Goal: Use online tool/utility

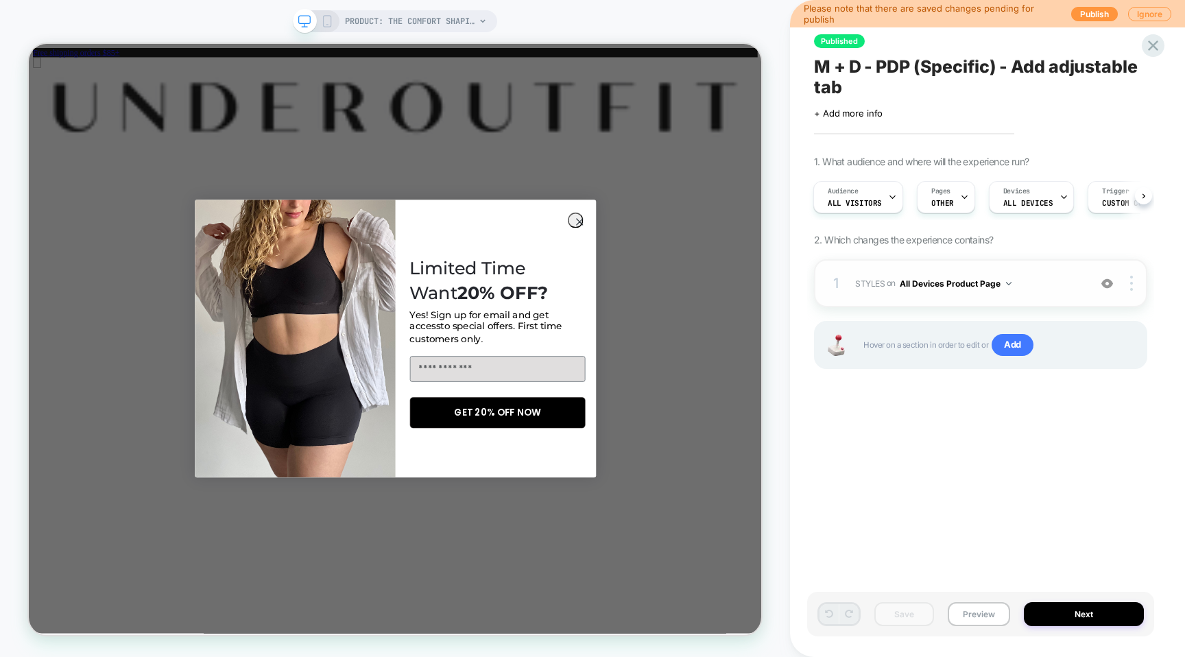
click at [1010, 284] on img at bounding box center [1008, 283] width 5 height 3
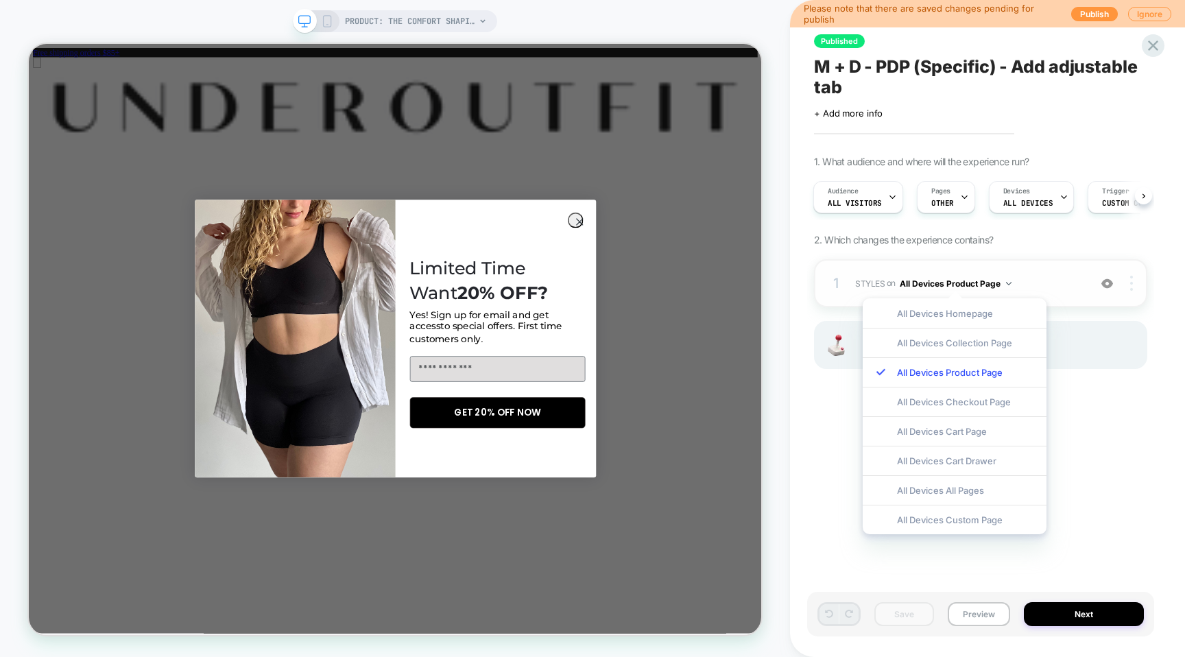
click at [1126, 287] on div at bounding box center [1134, 283] width 26 height 15
click at [1142, 261] on div "1 STYLES Adding Code Block AFTER .border-b.border-b-border.py-5:has([DOMAIN_NAM…" at bounding box center [980, 283] width 333 height 48
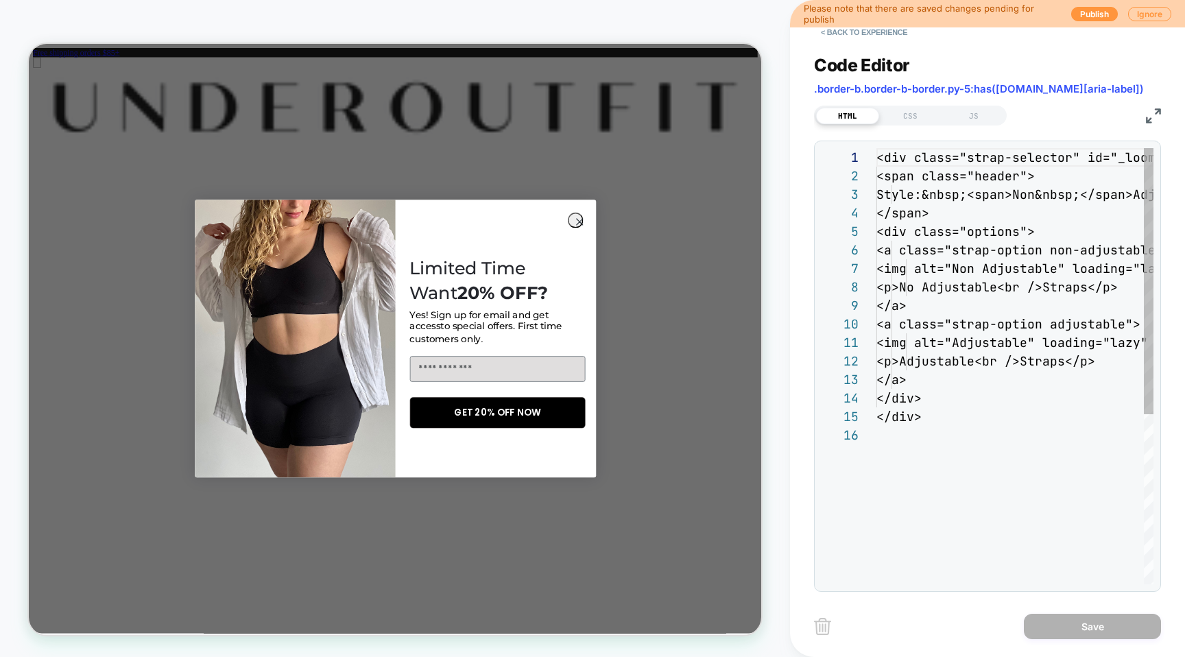
scroll to position [185, 0]
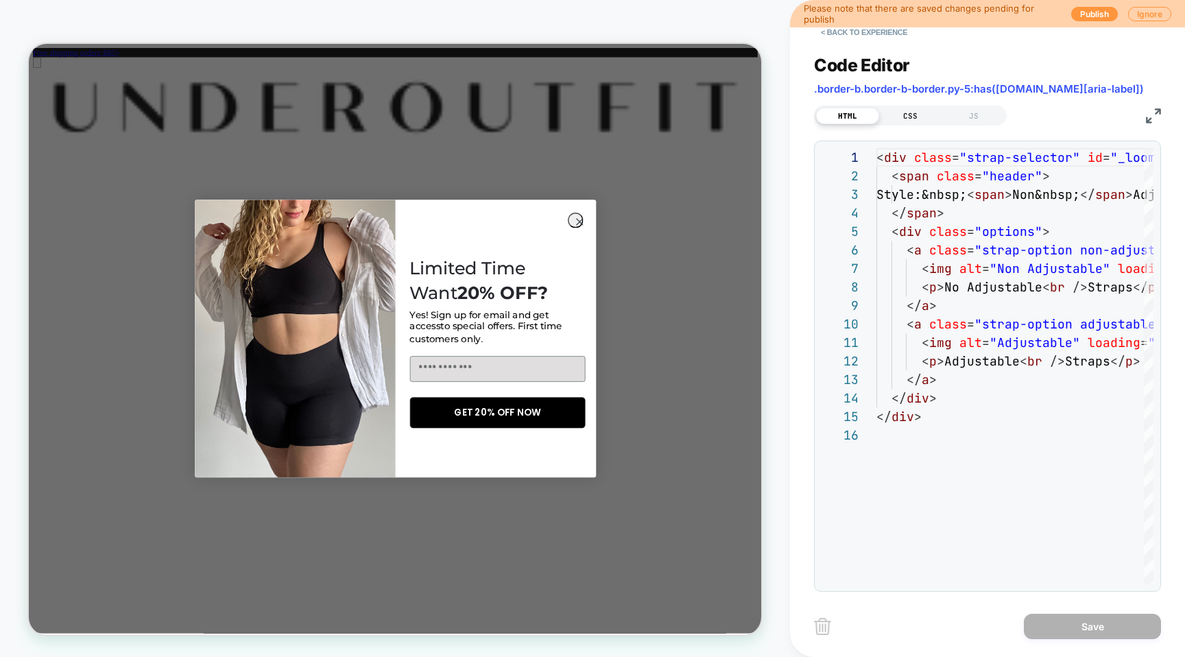
click at [915, 115] on div "CSS" at bounding box center [910, 116] width 63 height 16
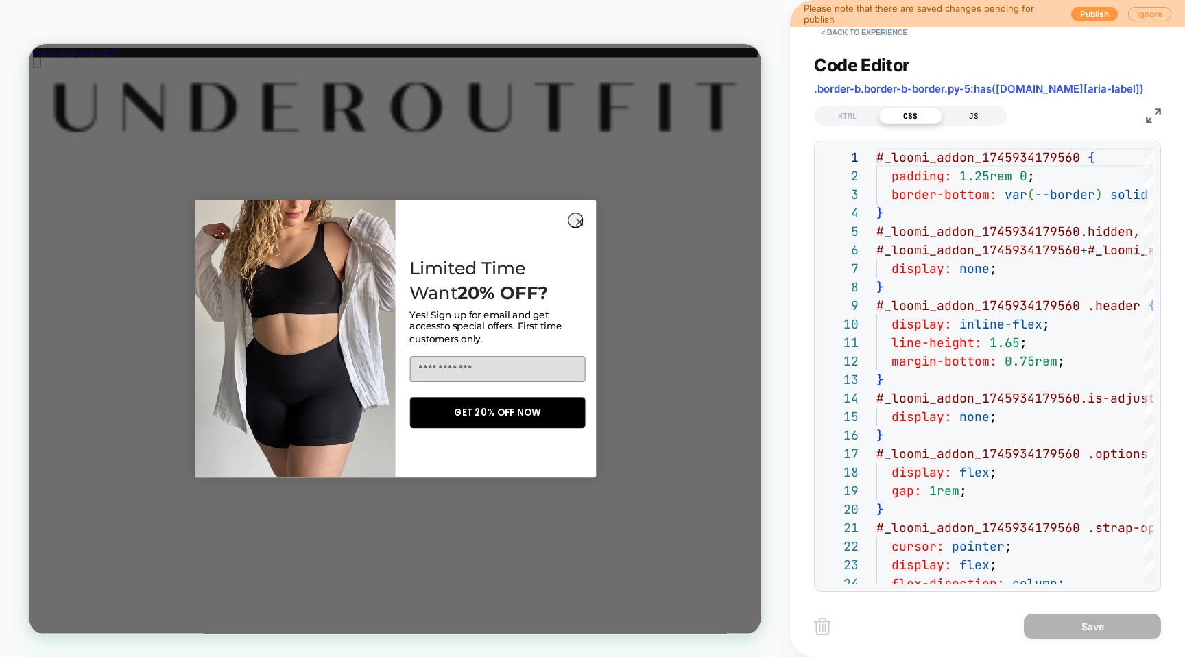
click at [965, 116] on div "JS" at bounding box center [974, 116] width 63 height 16
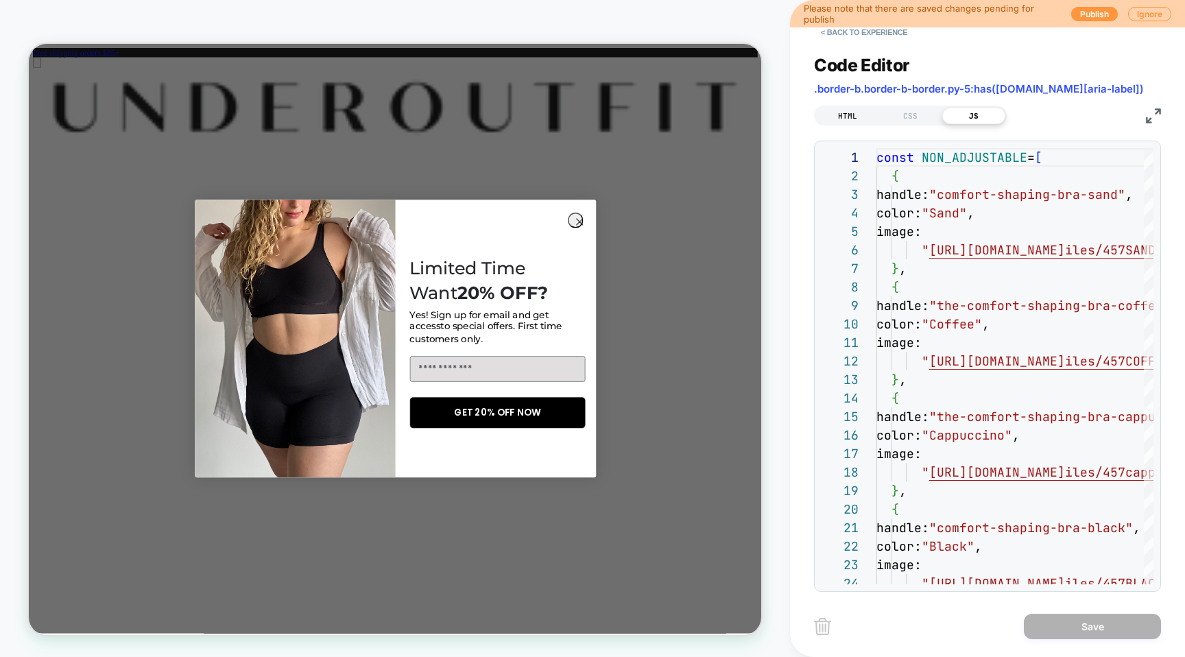
click at [849, 112] on div "HTML" at bounding box center [847, 116] width 63 height 16
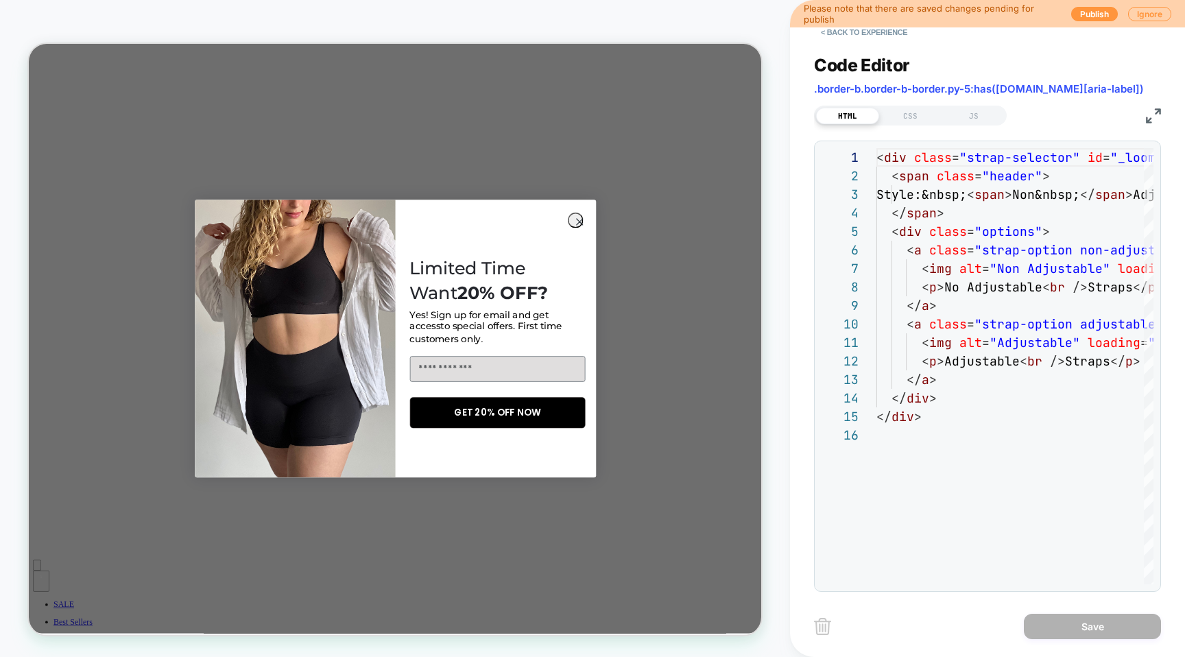
scroll to position [0, 0]
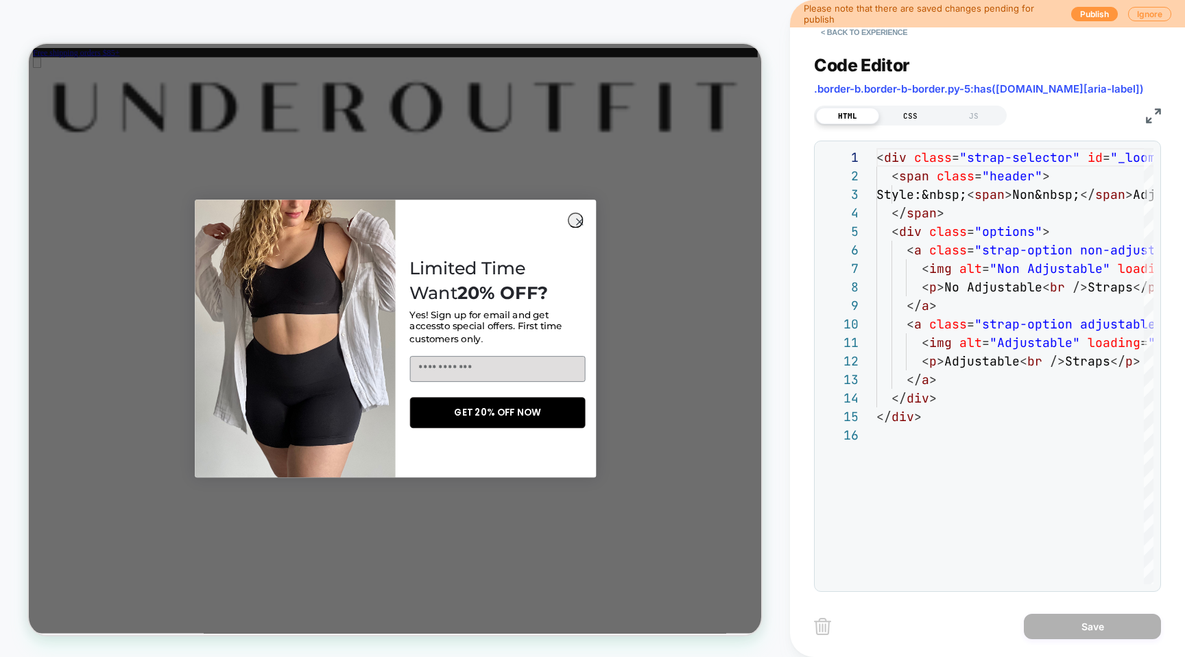
click at [921, 118] on div "CSS" at bounding box center [910, 116] width 63 height 16
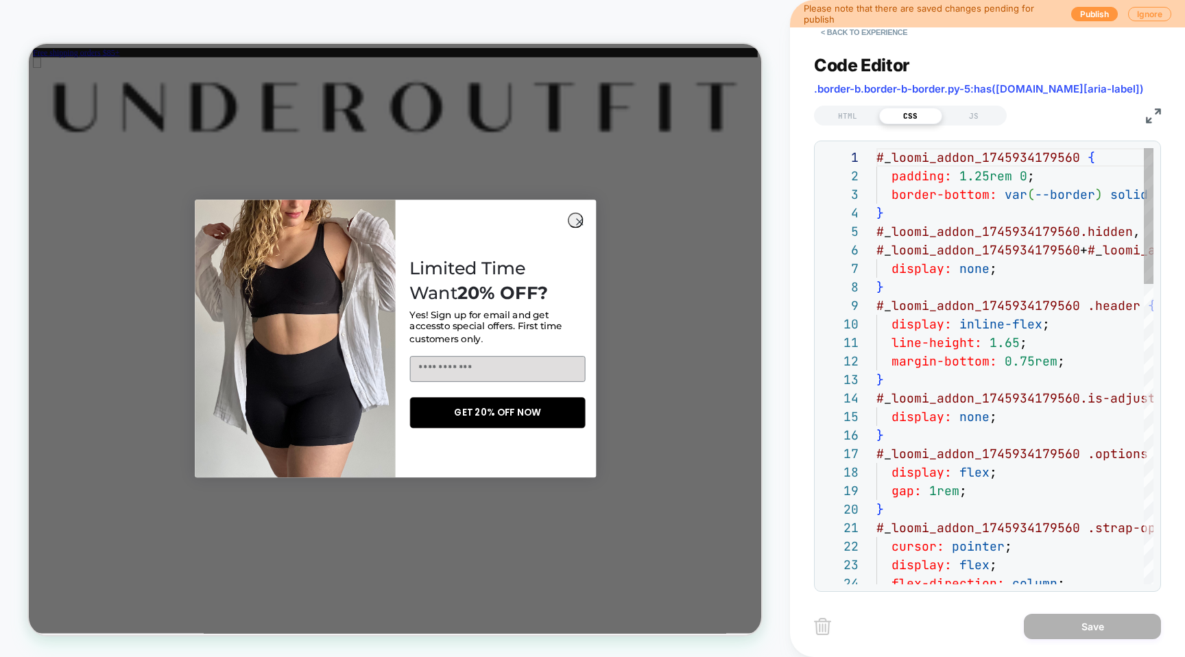
scroll to position [185, 0]
click at [853, 117] on div "HTML" at bounding box center [847, 116] width 63 height 16
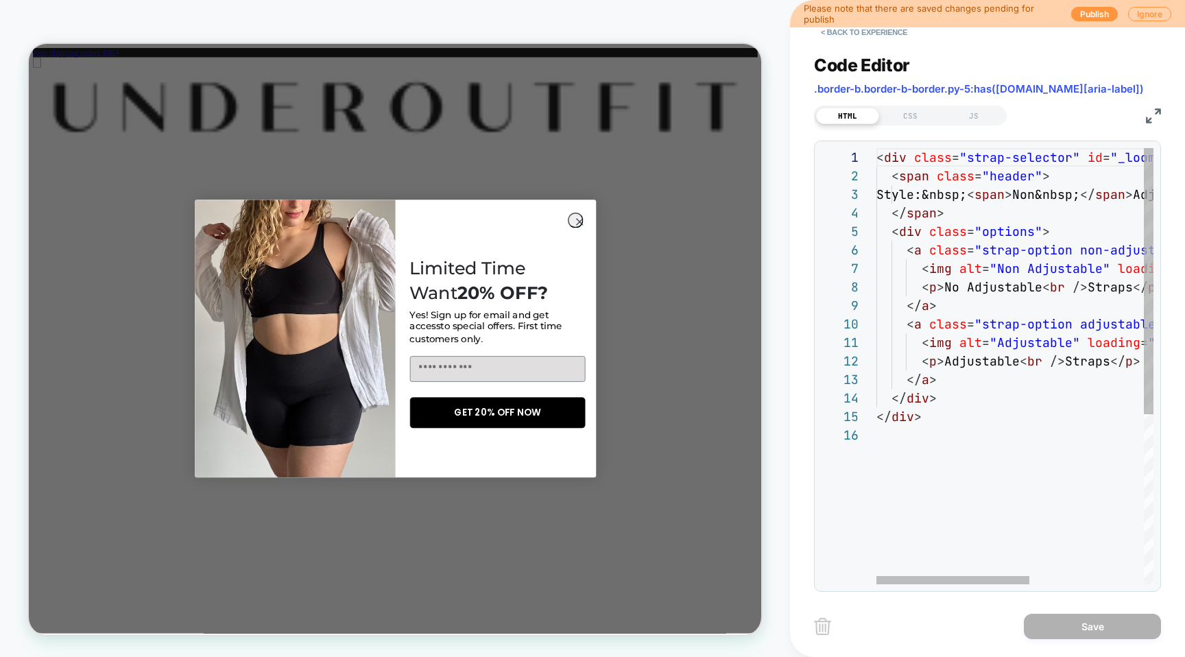
click at [941, 272] on div "< div class = "strap-selector" id = "_loomi_addon_1745934179560" > < span class…" at bounding box center [1119, 505] width 484 height 714
type textarea "**********"
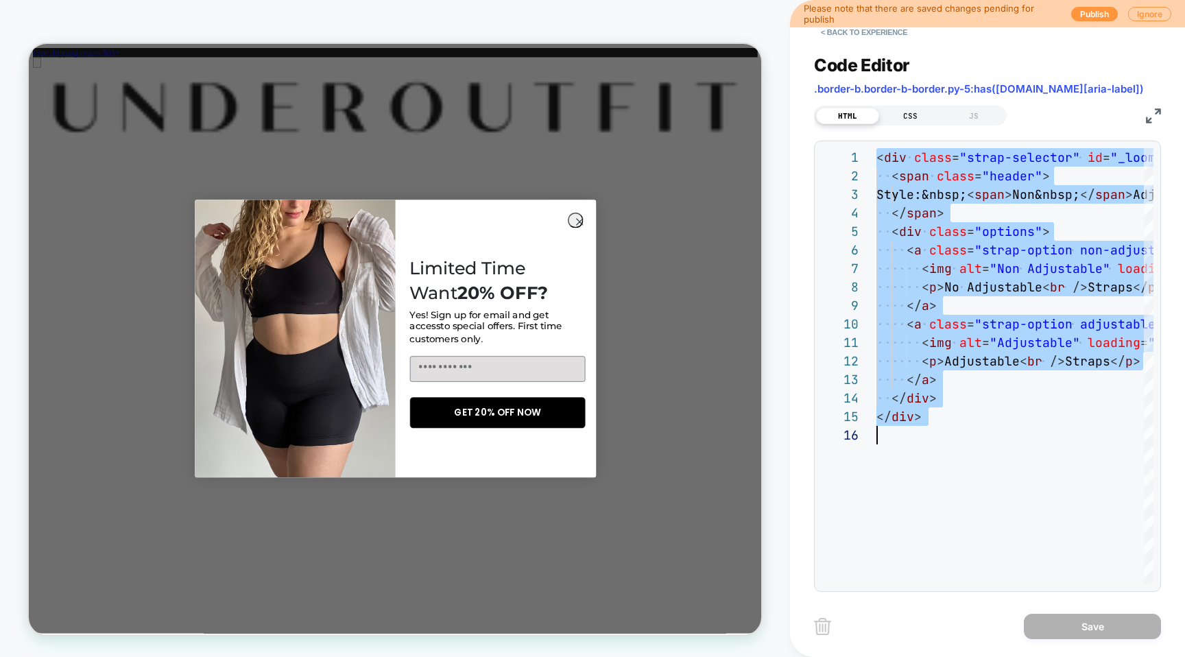
click at [910, 115] on div "CSS" at bounding box center [910, 116] width 63 height 16
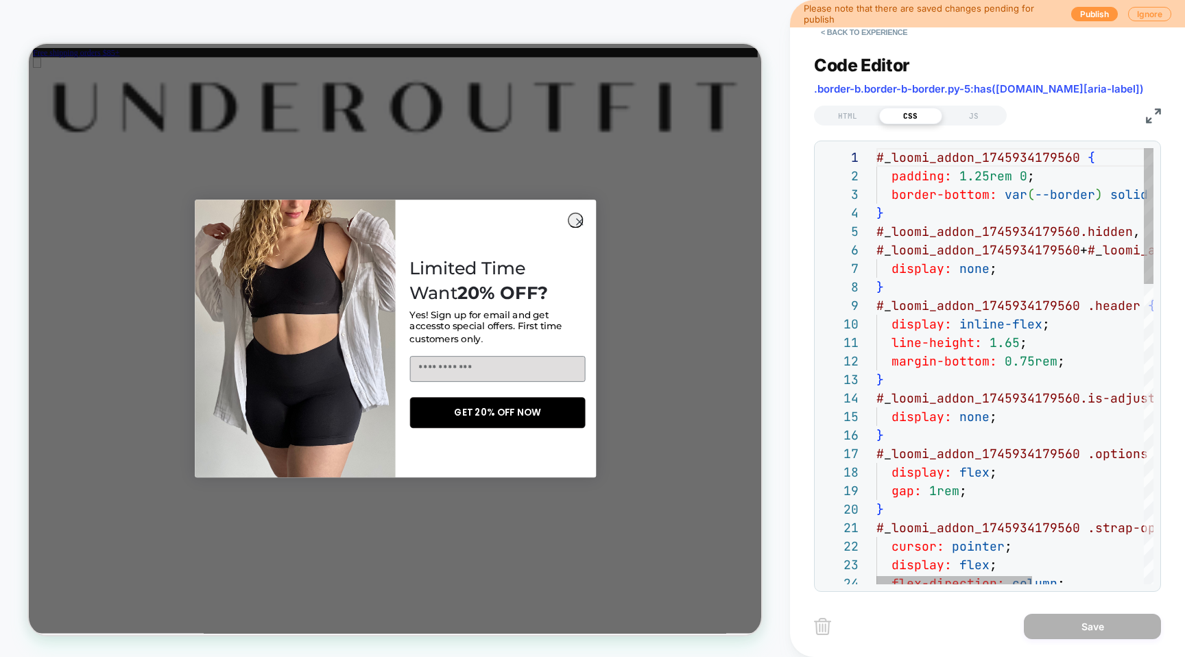
scroll to position [111, 96]
type textarea "**********"
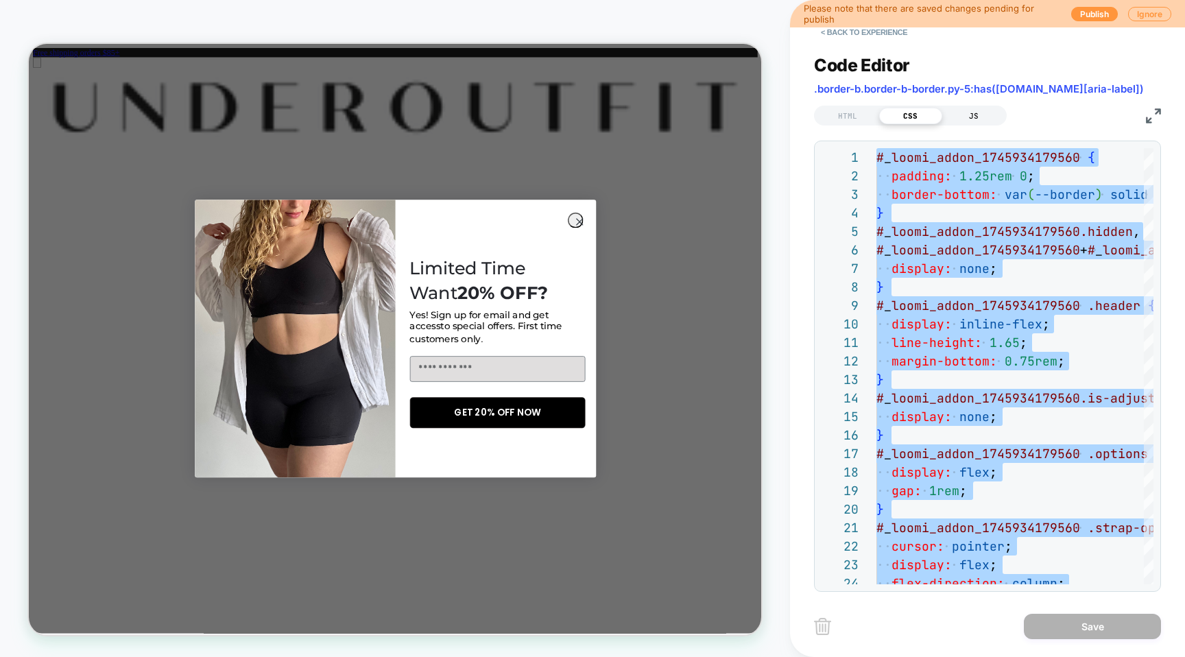
click at [975, 115] on div "JS" at bounding box center [974, 116] width 63 height 16
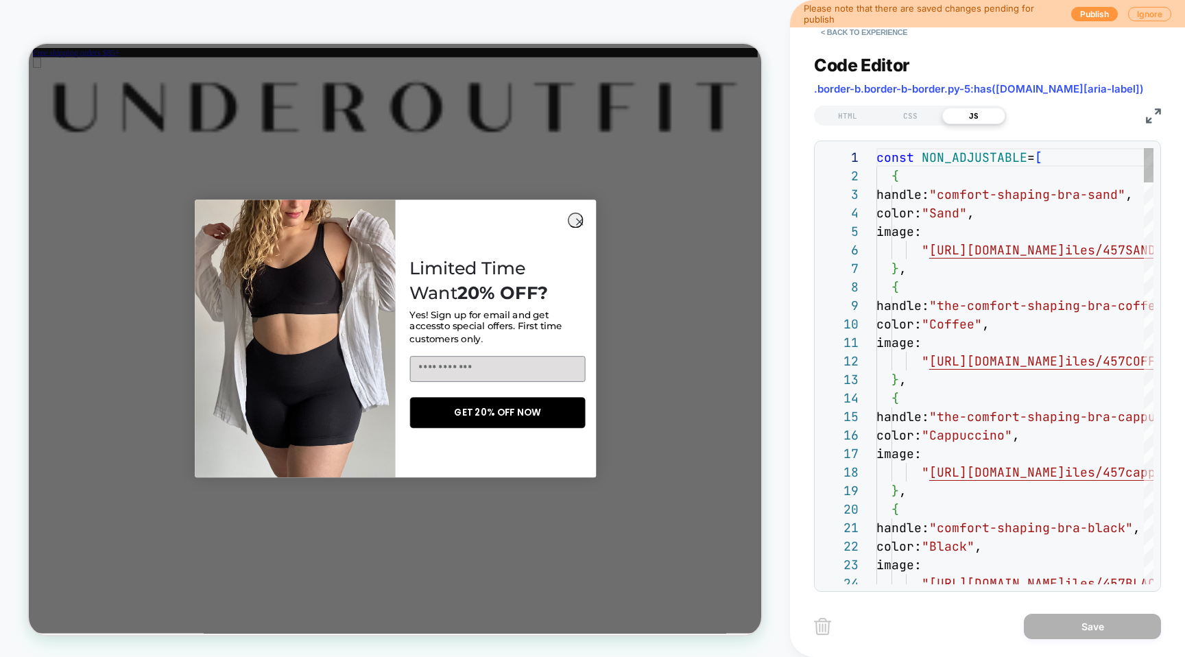
scroll to position [185, 0]
click at [842, 32] on button "< Back to experience" at bounding box center [864, 32] width 100 height 22
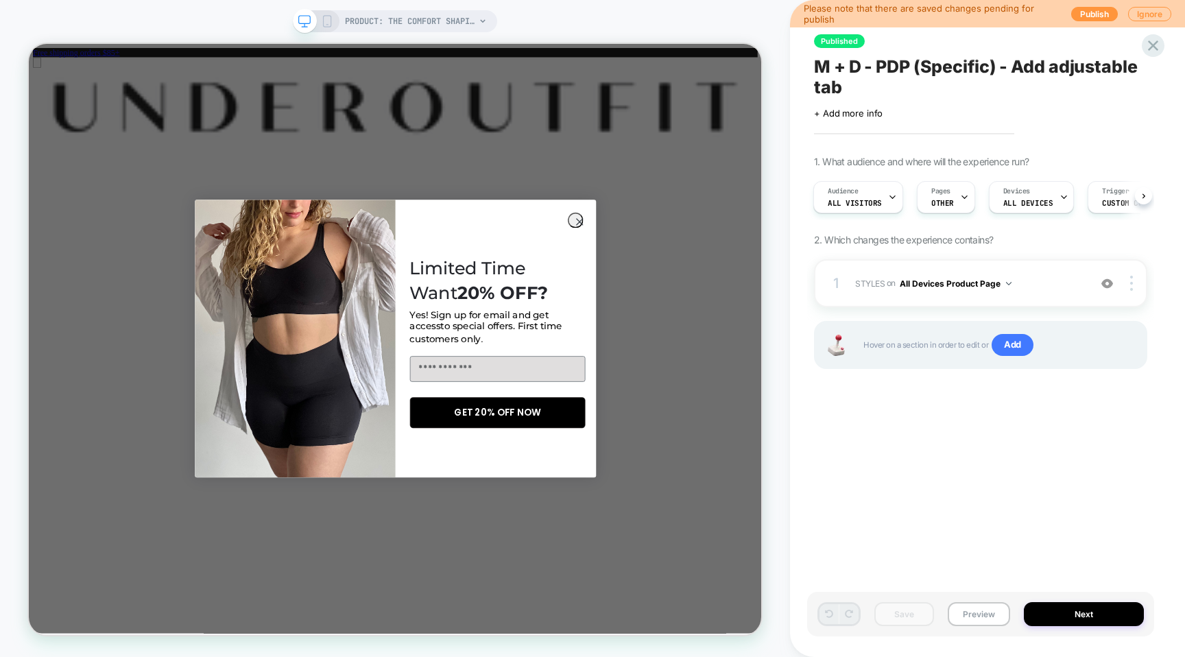
scroll to position [0, 57]
click at [1107, 281] on img at bounding box center [1108, 284] width 12 height 12
click at [1113, 281] on img at bounding box center [1108, 284] width 12 height 12
click at [1133, 282] on div at bounding box center [1134, 283] width 26 height 15
click at [1128, 212] on div "Audience All Visitors Pages OTHER Devices ALL DEVICES Trigger Custom Code" at bounding box center [973, 197] width 333 height 46
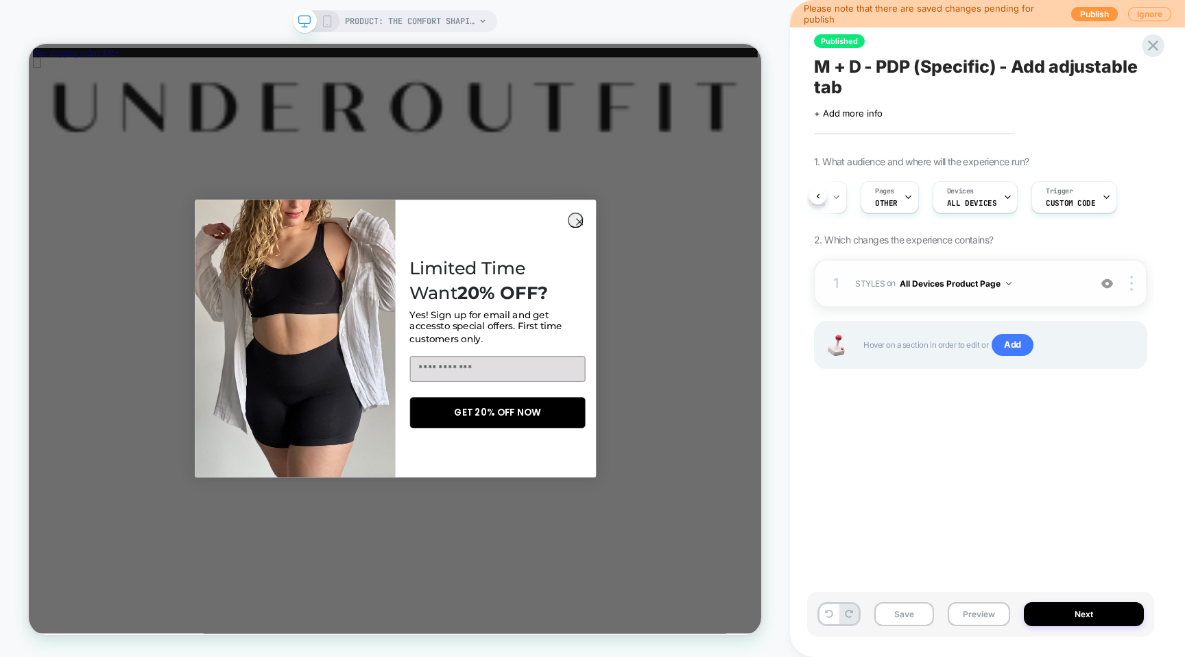
click at [932, 279] on button "All Devices Product Page" at bounding box center [956, 283] width 112 height 17
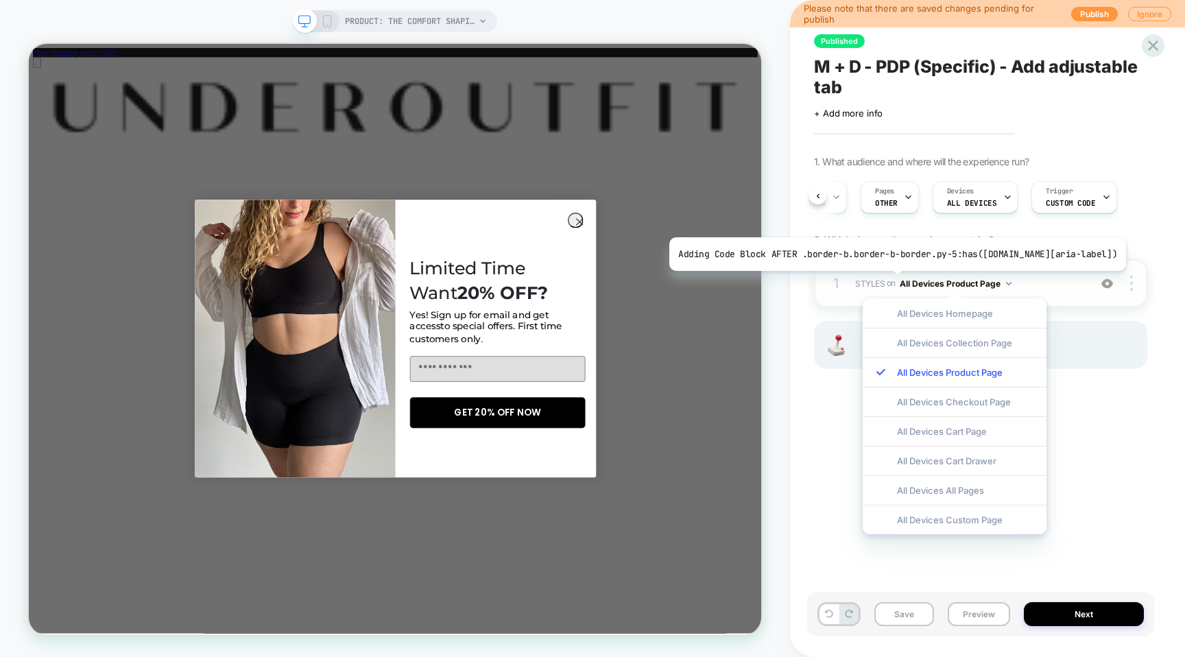
click at [877, 281] on span "STYLES" at bounding box center [869, 283] width 29 height 10
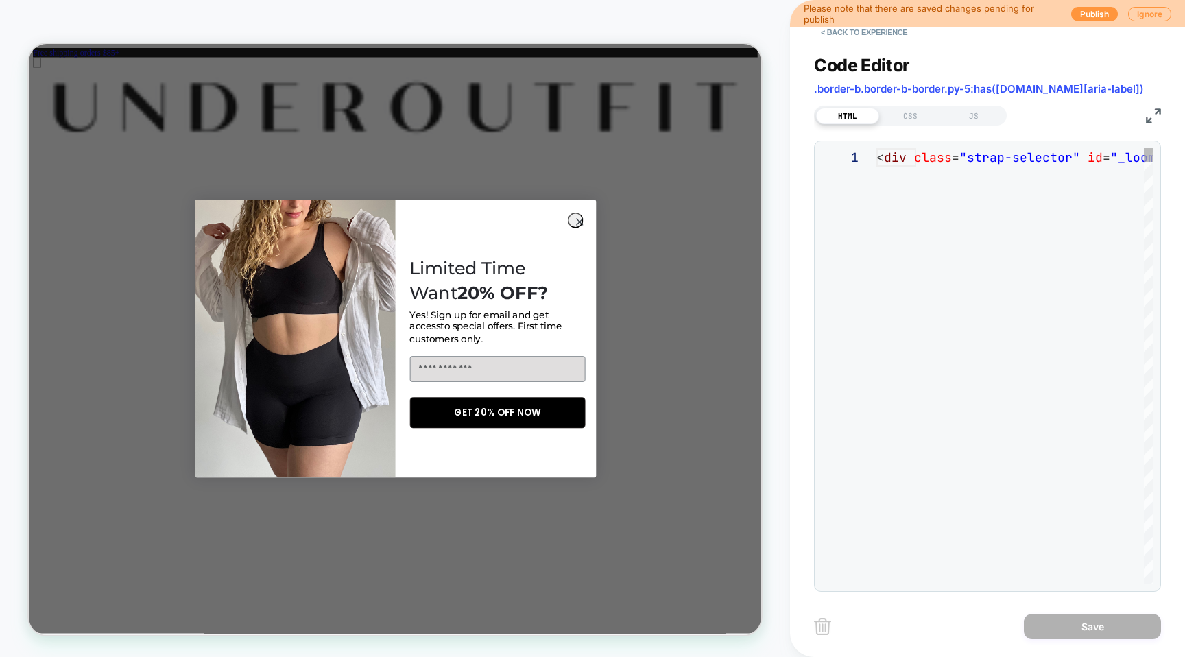
scroll to position [185, 0]
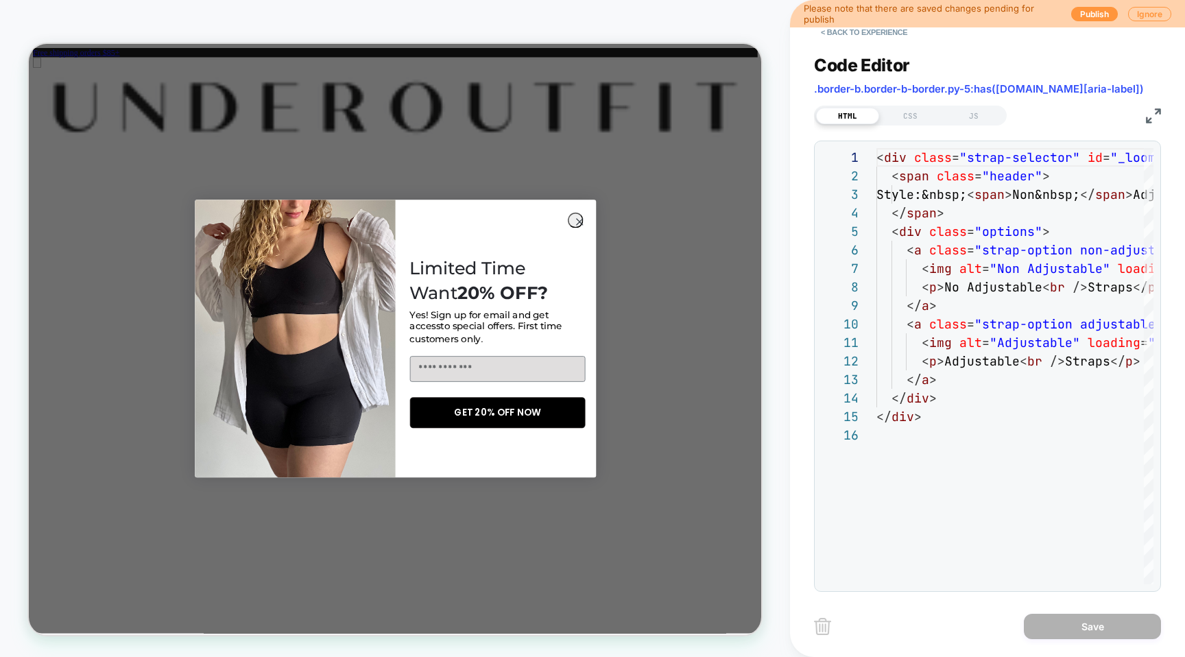
click at [895, 93] on span ".border-b.border-b-border.py-5:has([DOMAIN_NAME][aria-label])" at bounding box center [979, 88] width 330 height 13
copy div ".border-b.border-b-border.py-5:has([DOMAIN_NAME][aria-label]) HTML CSS JS"
